Goal: Obtain resource: Download file/media

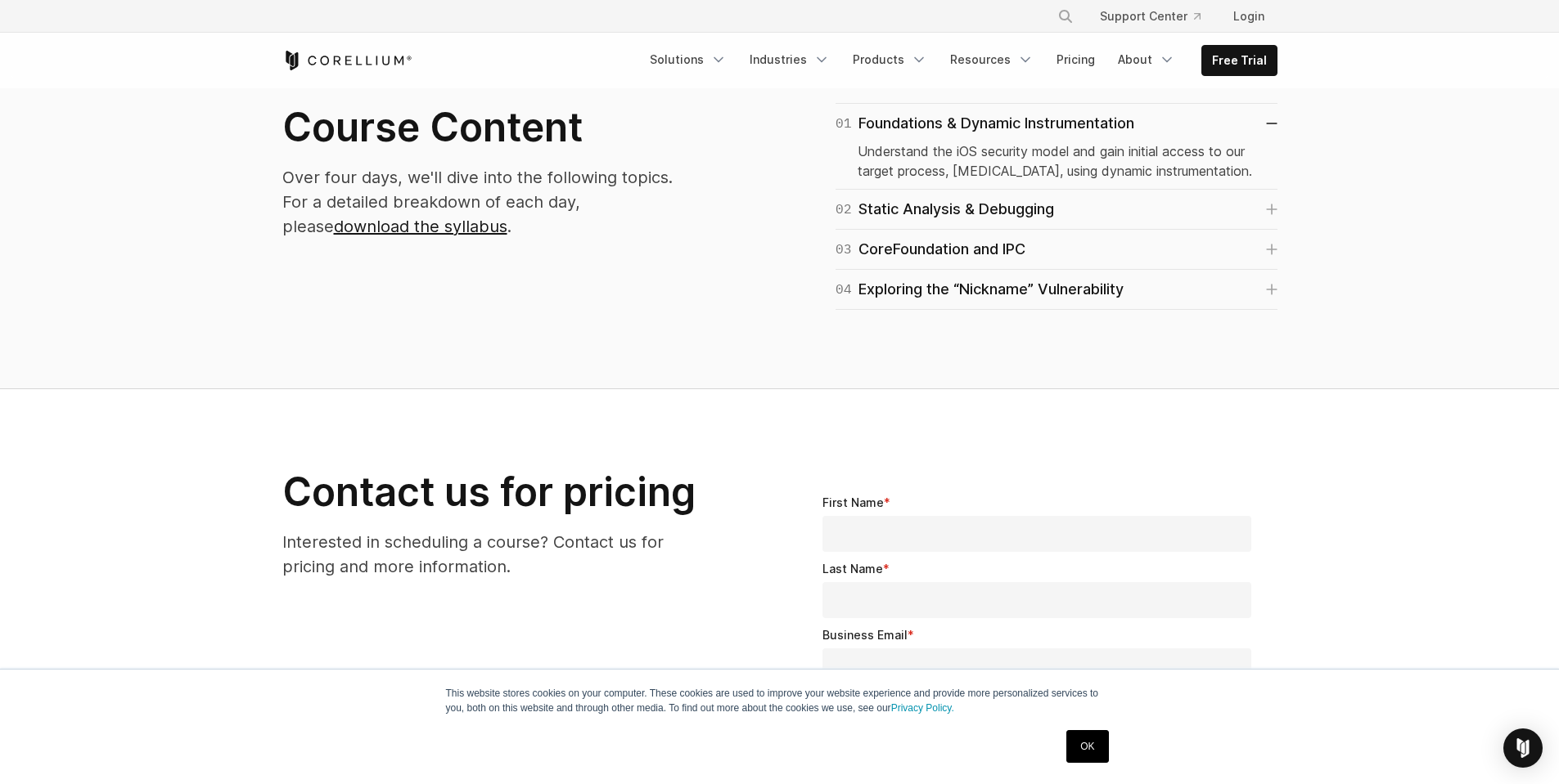
scroll to position [981, 0]
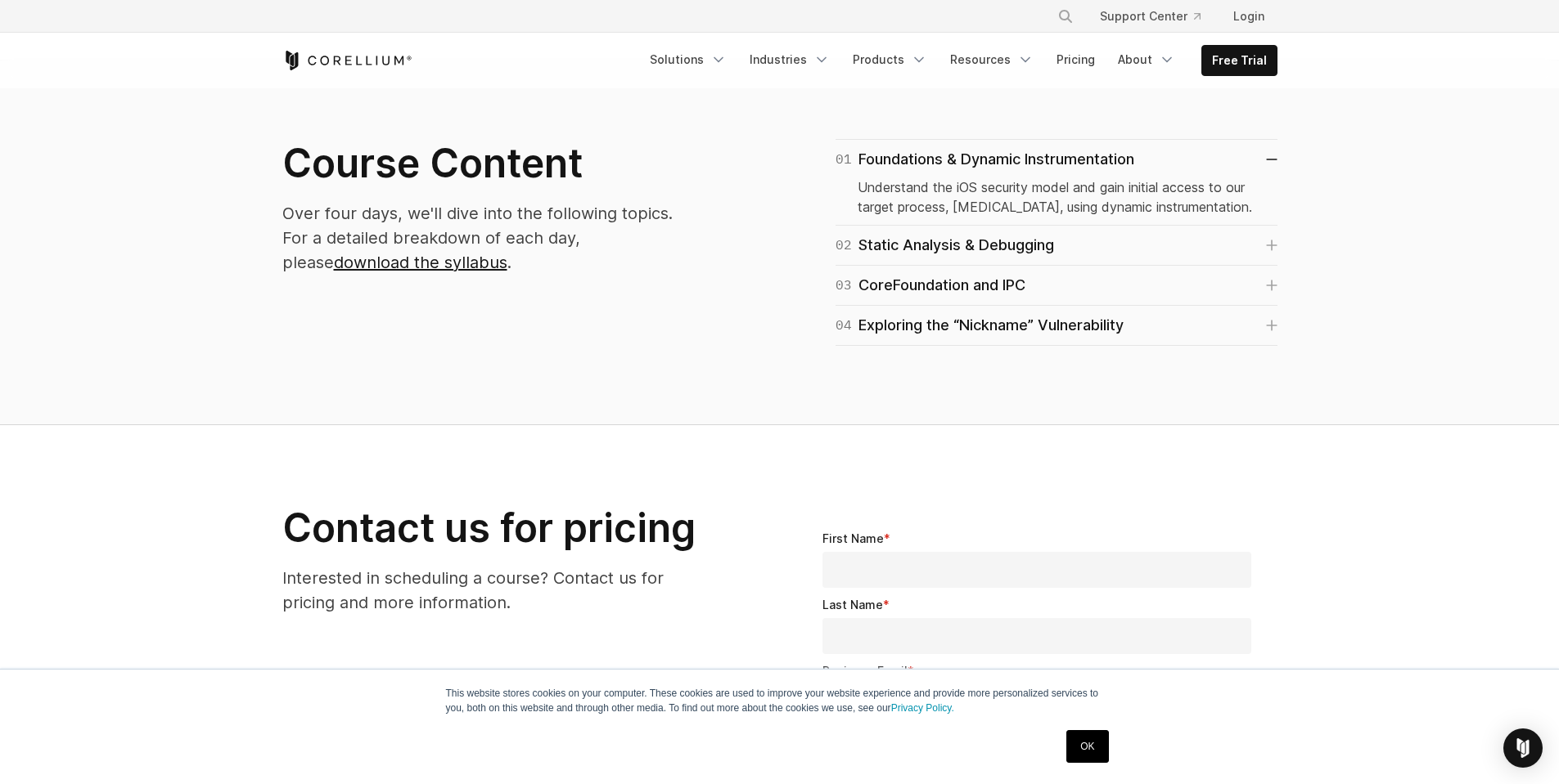
drag, startPoint x: 1284, startPoint y: 254, endPoint x: 1307, endPoint y: 248, distance: 23.8
click at [1294, 251] on section "Course Content Over four days, we'll dive into the following topics. For a deta…" at bounding box center [780, 242] width 1559 height 365
click at [1286, 248] on div "01 Foundations & Dynamic Instrumentation Understand the iOS security model and …" at bounding box center [1036, 242] width 514 height 207
click at [1263, 249] on link "02 Static Analysis & Debugging" at bounding box center [1057, 246] width 442 height 23
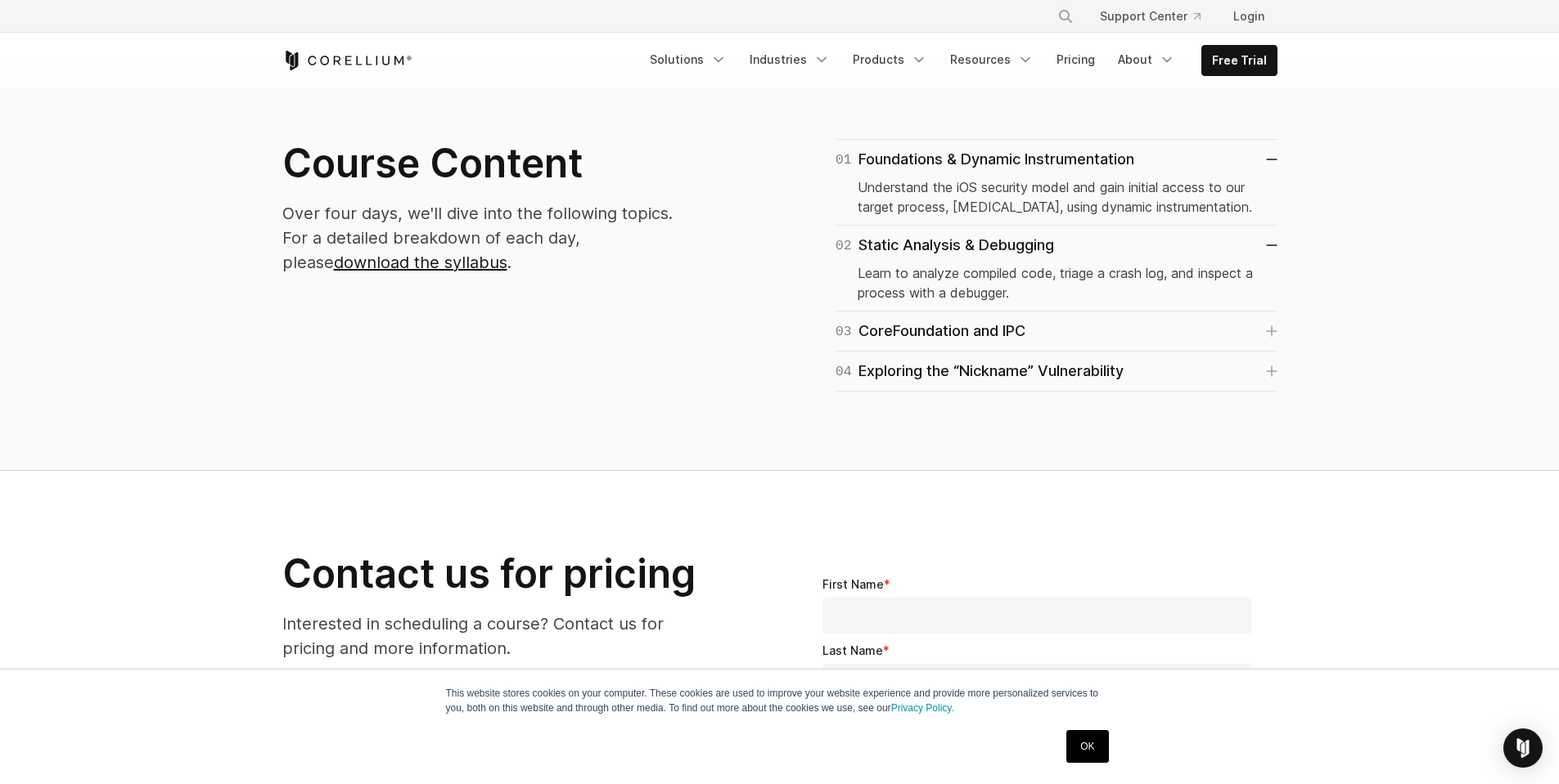
click at [1263, 352] on div "04 Exploring the “Nickname” Vulnerability Synthesize all learned skills to perf…" at bounding box center [1057, 372] width 442 height 40
click at [1267, 323] on link "03 CoreFoundation and IPC" at bounding box center [1057, 332] width 442 height 23
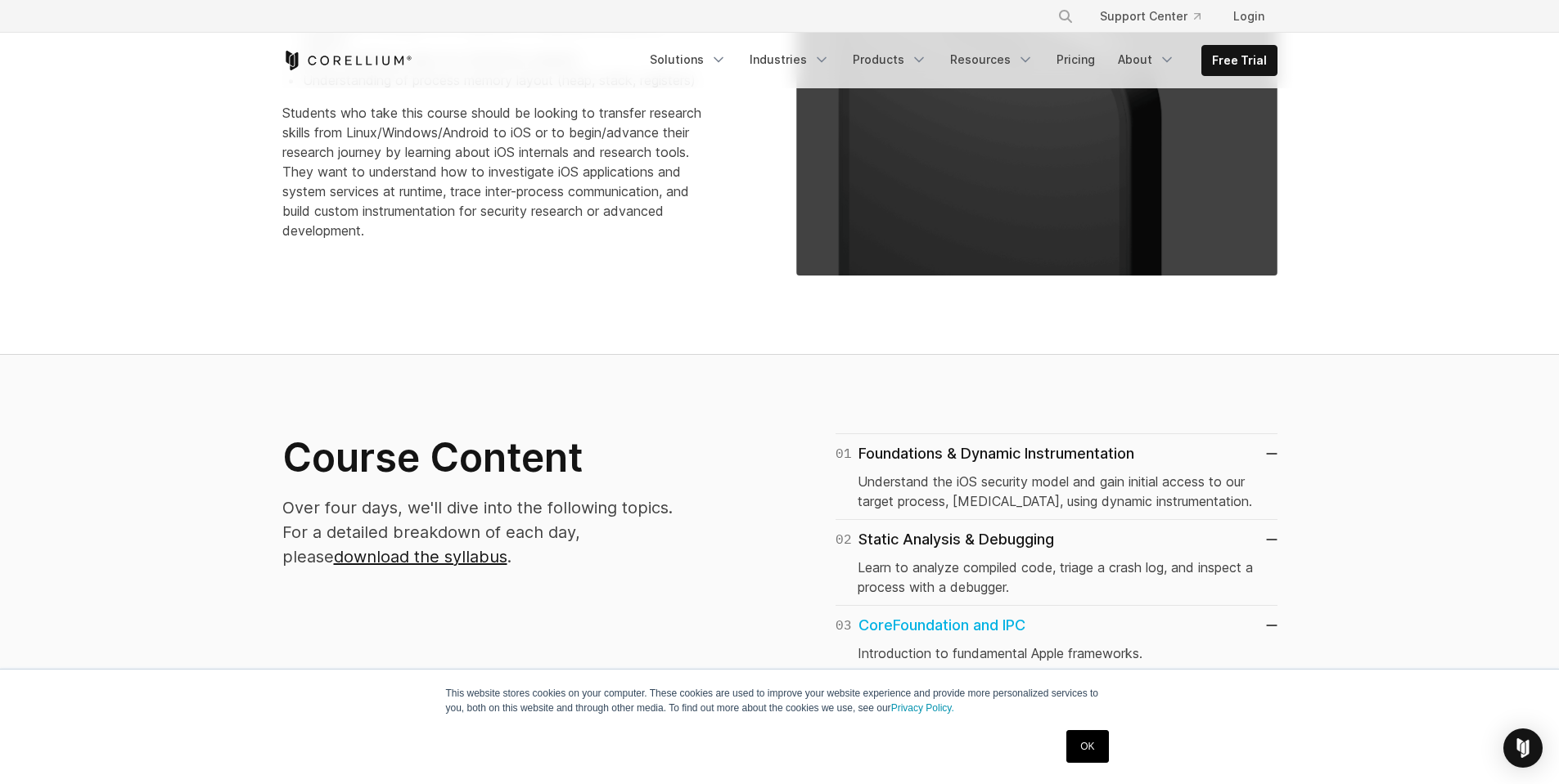
scroll to position [0, 0]
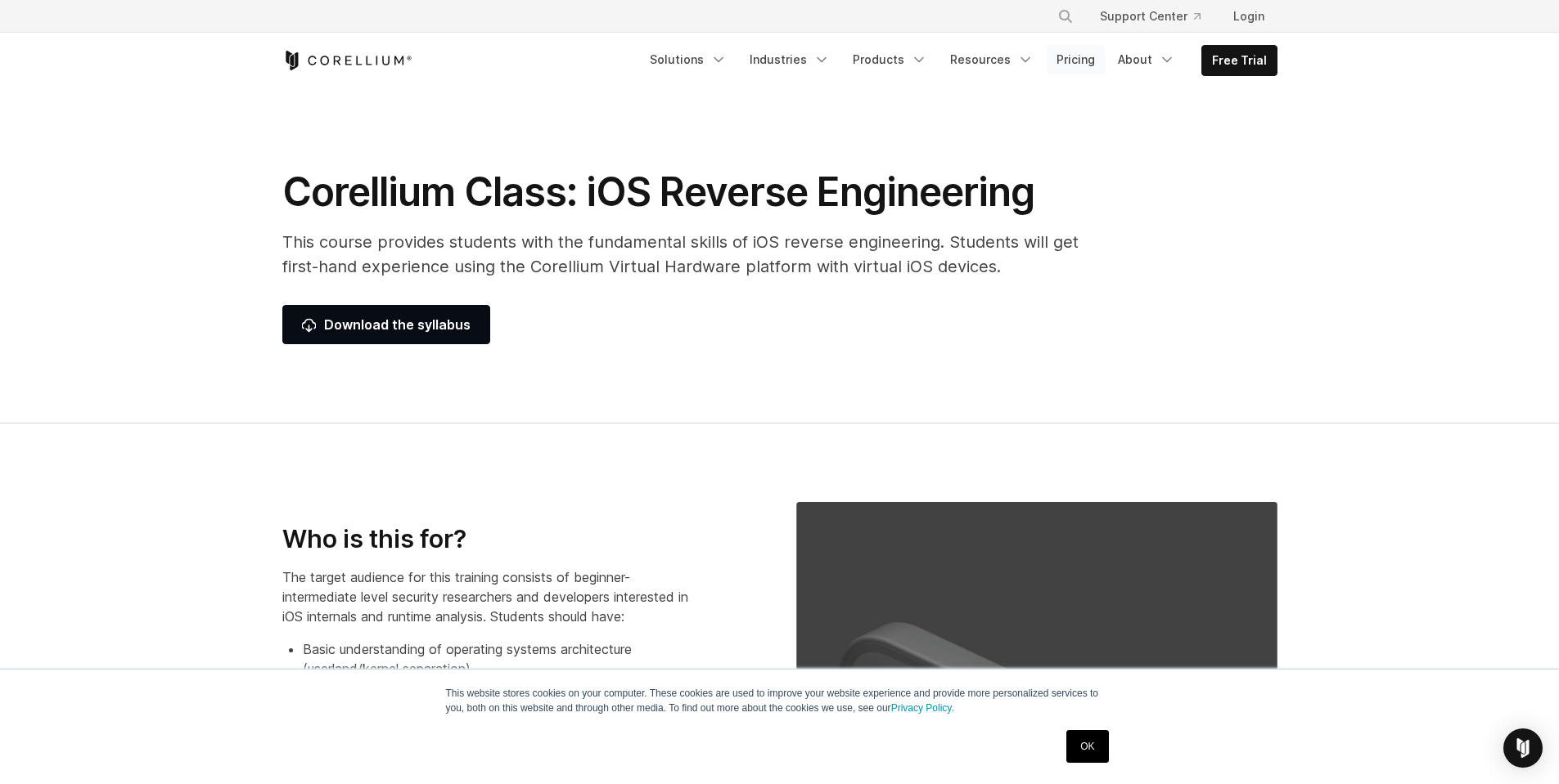
click at [1083, 61] on link "Pricing" at bounding box center [1076, 59] width 58 height 29
drag, startPoint x: 419, startPoint y: 334, endPoint x: 429, endPoint y: 331, distance: 10.4
click at [421, 334] on span "Download the syllabus" at bounding box center [385, 325] width 168 height 19
